Goal: Check status: Check status

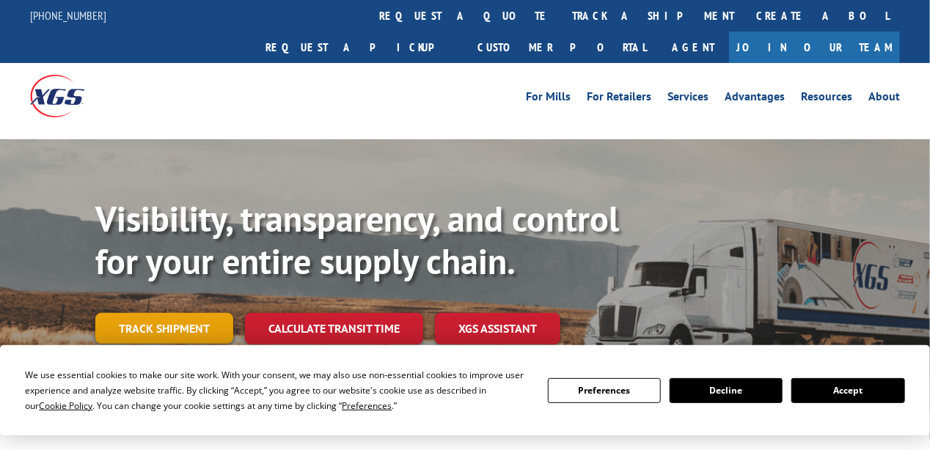
click at [189, 313] on link "Track shipment" at bounding box center [164, 328] width 138 height 31
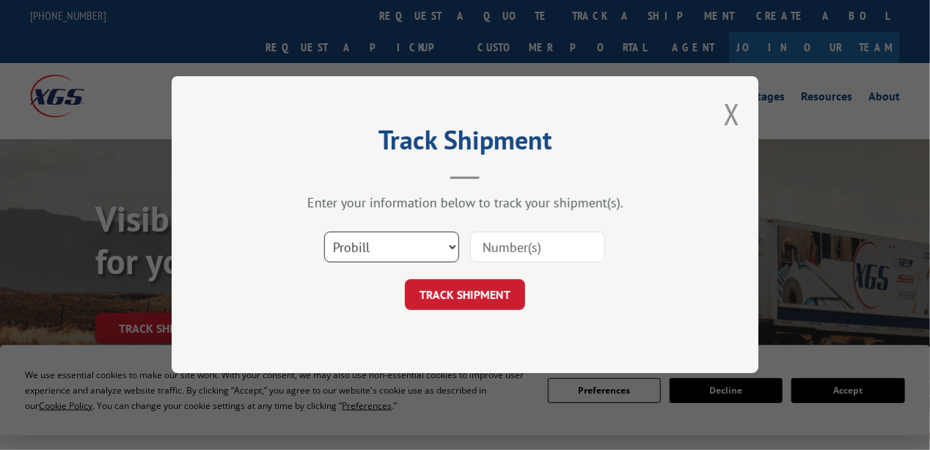
click at [452, 247] on select "Select category... Probill BOL PO" at bounding box center [391, 247] width 135 height 31
select select "bol"
click at [324, 232] on select "Select category... Probill BOL PO" at bounding box center [391, 247] width 135 height 31
click at [531, 254] on input at bounding box center [537, 247] width 135 height 31
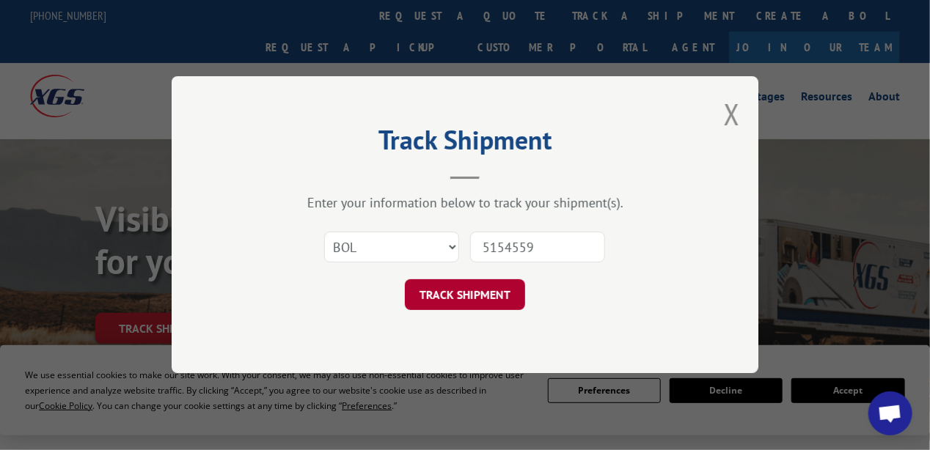
type input "5154559"
click at [488, 293] on button "TRACK SHIPMENT" at bounding box center [465, 295] width 120 height 31
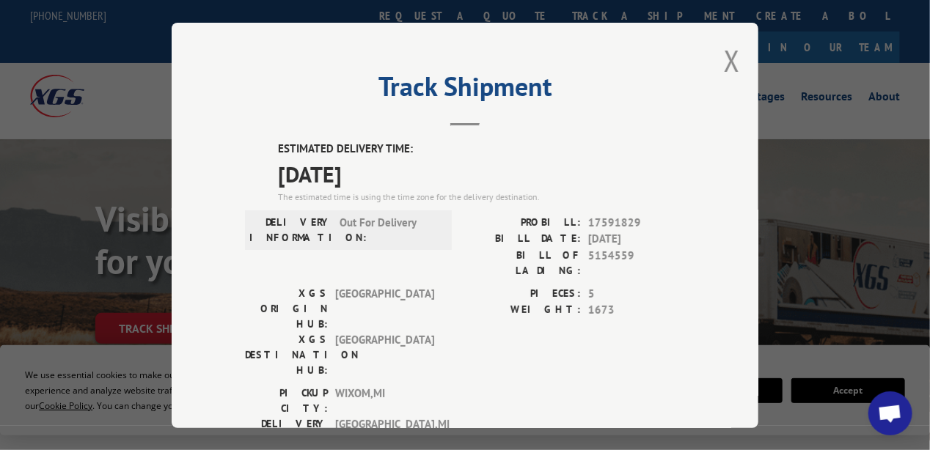
click at [727, 56] on button "Close modal" at bounding box center [732, 60] width 16 height 39
